Goal: Information Seeking & Learning: Learn about a topic

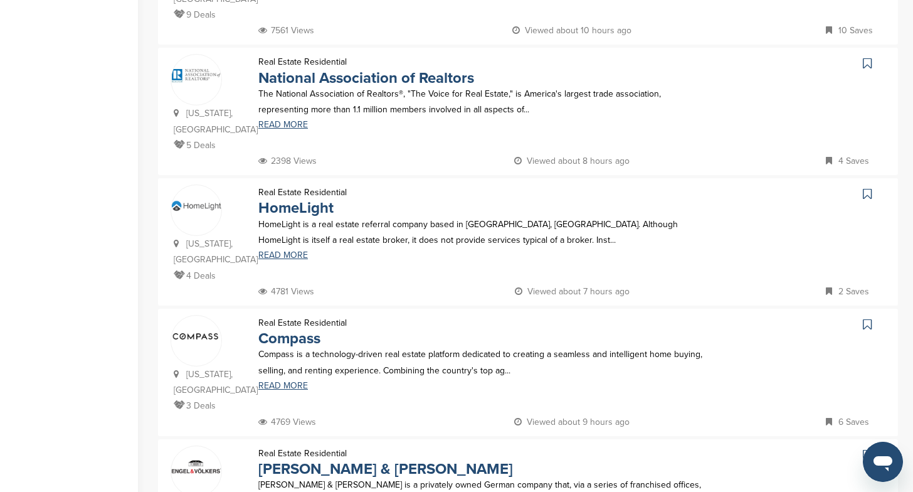
scroll to position [627, 0]
click at [282, 381] on link "READ MORE" at bounding box center [485, 385] width 455 height 9
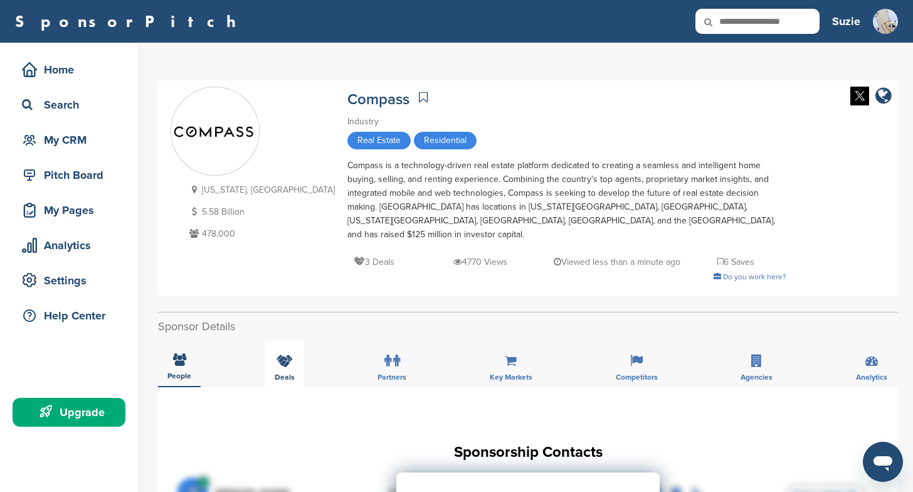
click at [283, 354] on icon at bounding box center [285, 360] width 16 height 13
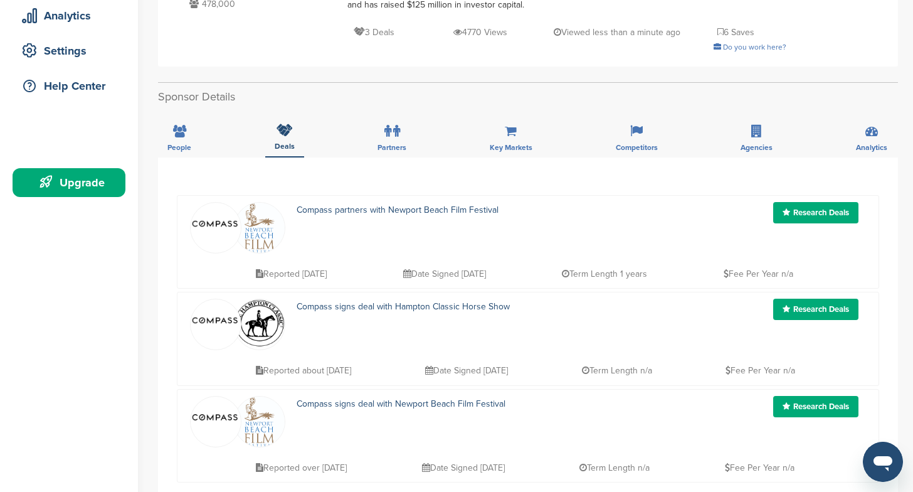
scroll to position [226, 0]
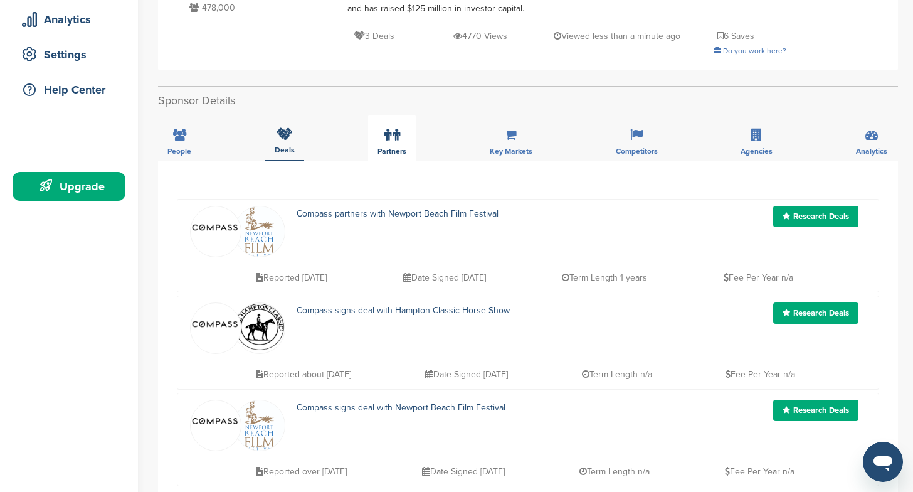
click at [391, 130] on label at bounding box center [393, 134] width 16 height 25
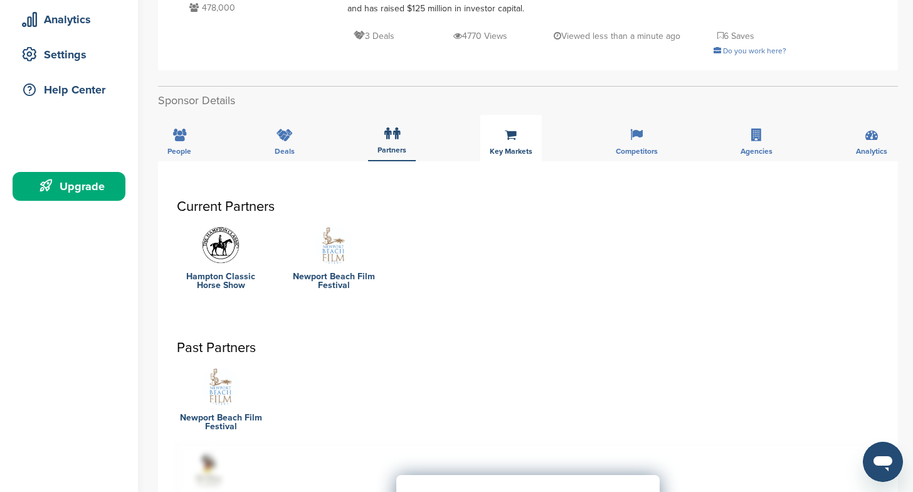
click at [514, 129] on icon at bounding box center [511, 135] width 12 height 13
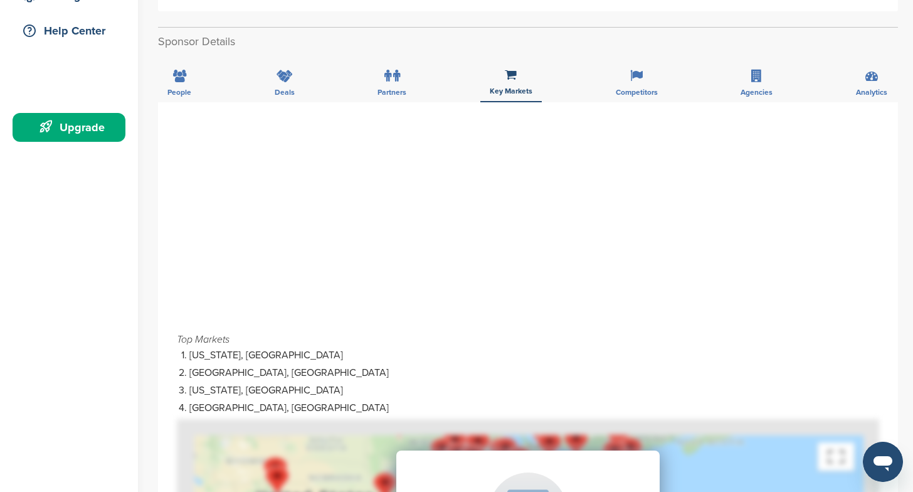
scroll to position [57, 0]
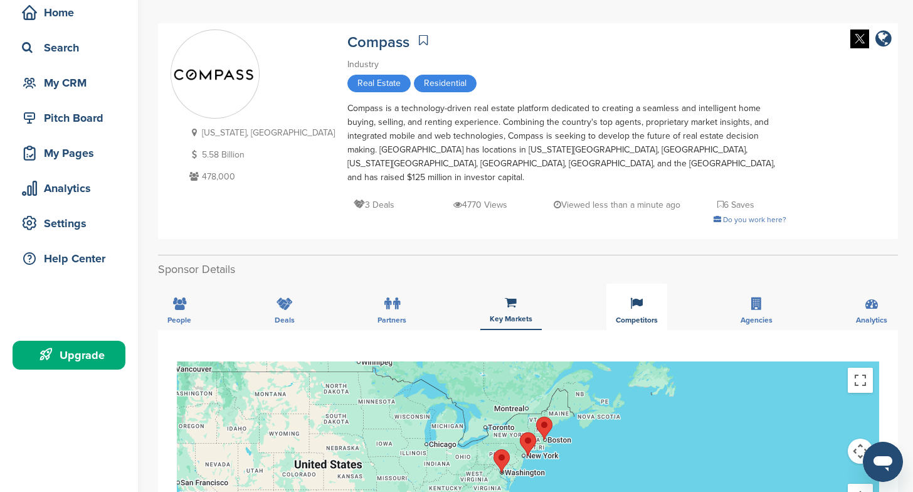
click at [640, 297] on icon at bounding box center [636, 303] width 13 height 13
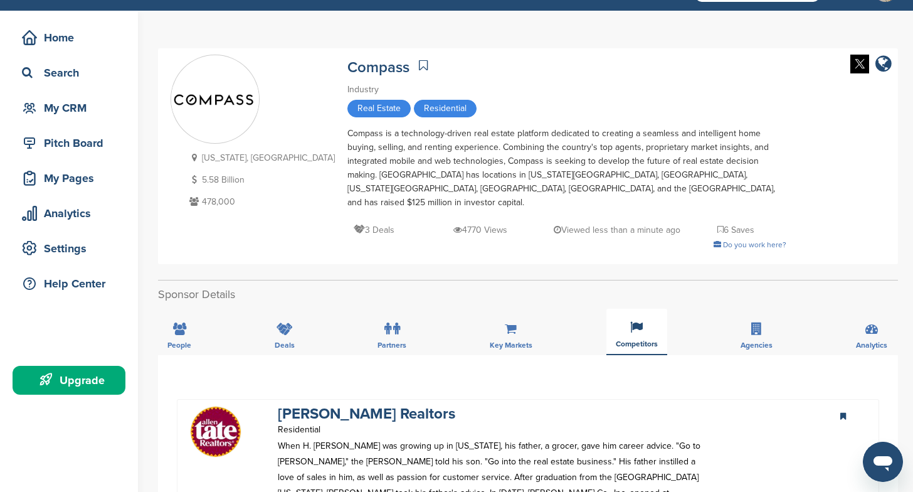
scroll to position [0, 0]
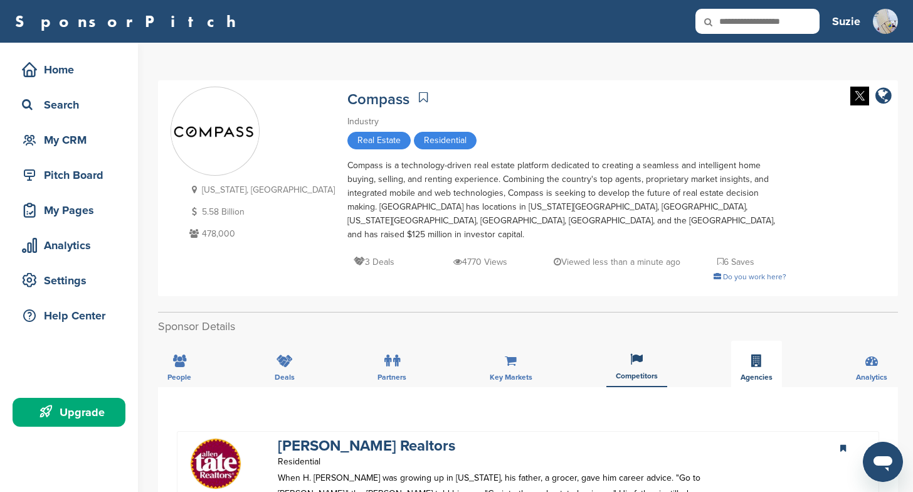
click at [752, 354] on icon at bounding box center [757, 360] width 11 height 13
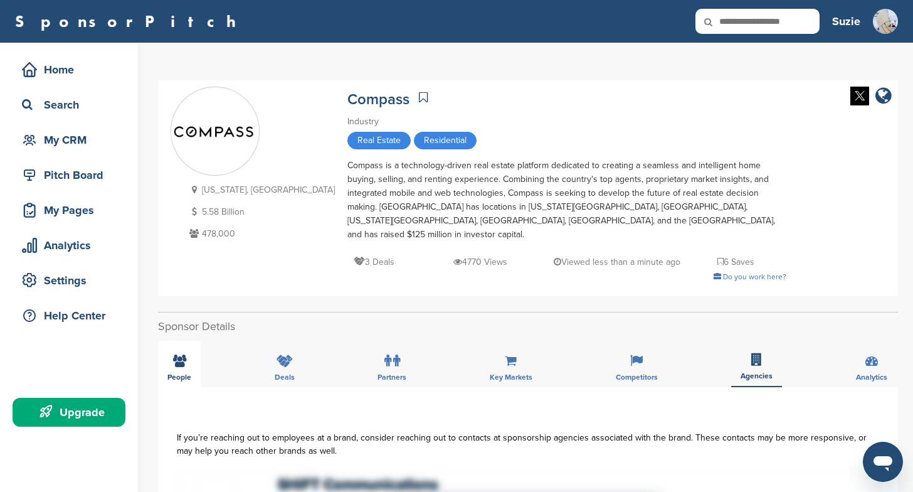
click at [179, 354] on icon at bounding box center [179, 360] width 13 height 13
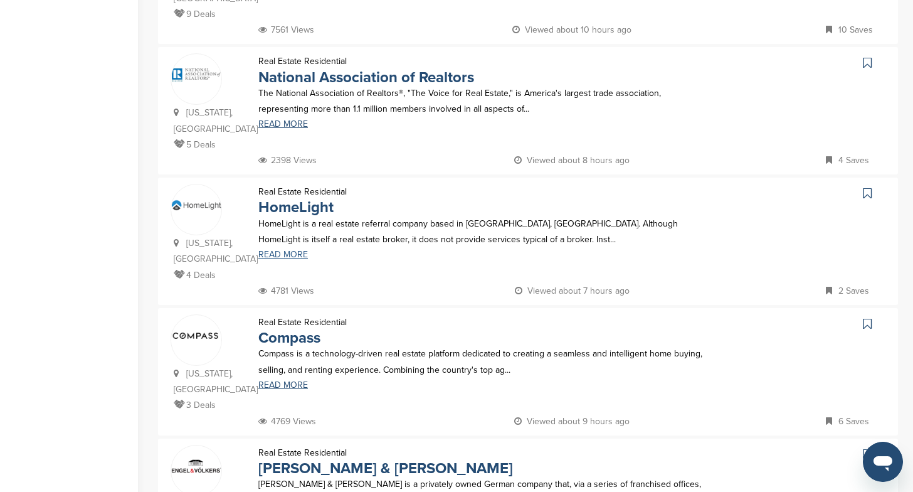
click at [280, 250] on link "READ MORE" at bounding box center [485, 254] width 455 height 9
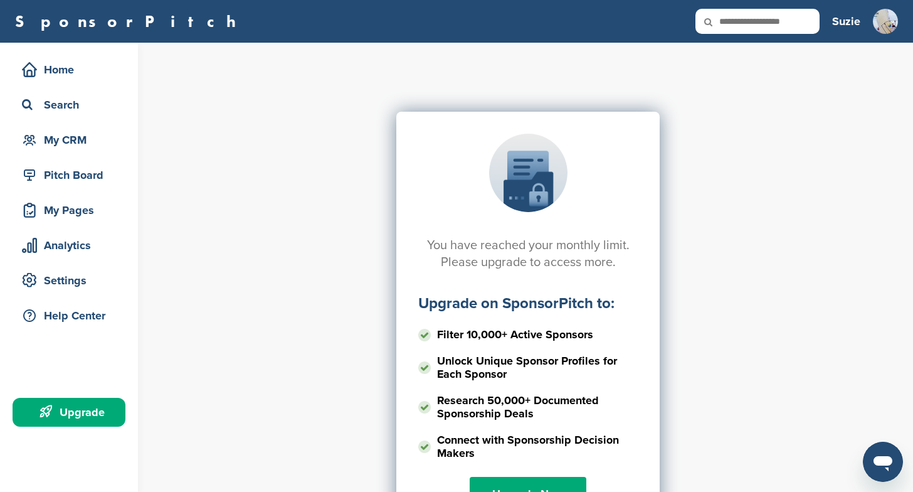
click at [72, 411] on div "Upgrade" at bounding box center [72, 412] width 107 height 23
